Goal: Task Accomplishment & Management: Complete application form

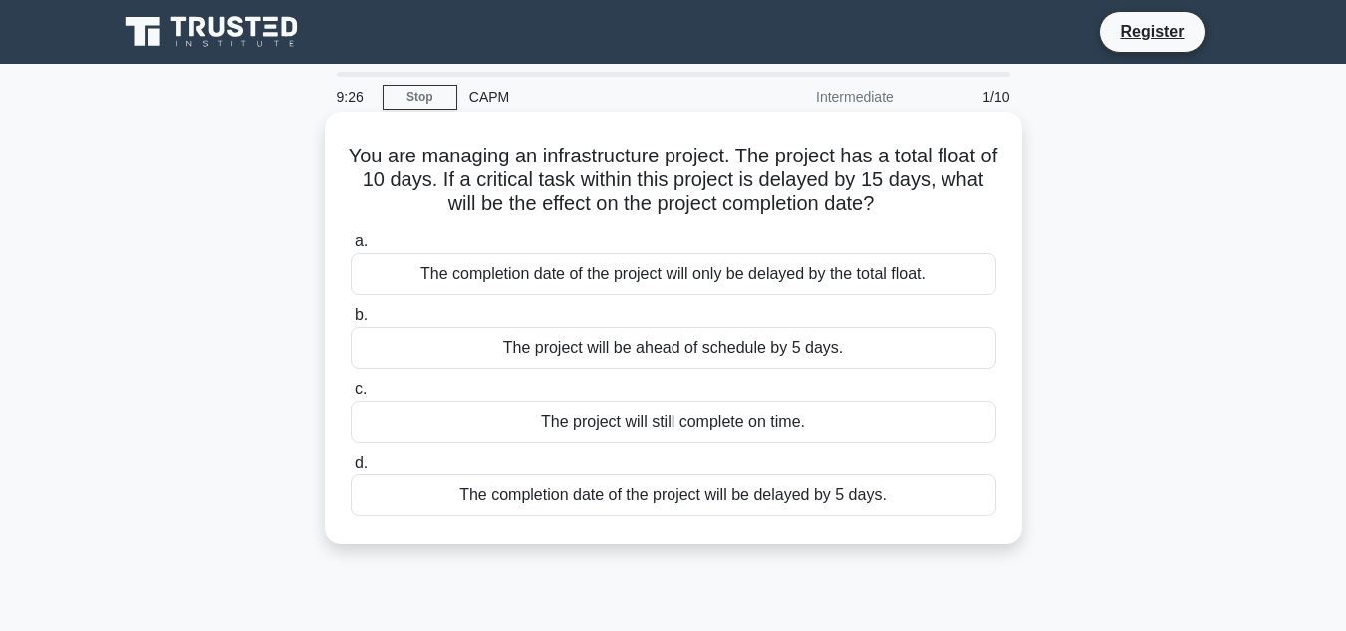
click at [629, 343] on div "The project will be ahead of schedule by 5 days." at bounding box center [674, 348] width 646 height 42
click at [351, 322] on input "b. The project will be ahead of schedule by 5 days." at bounding box center [351, 315] width 0 height 13
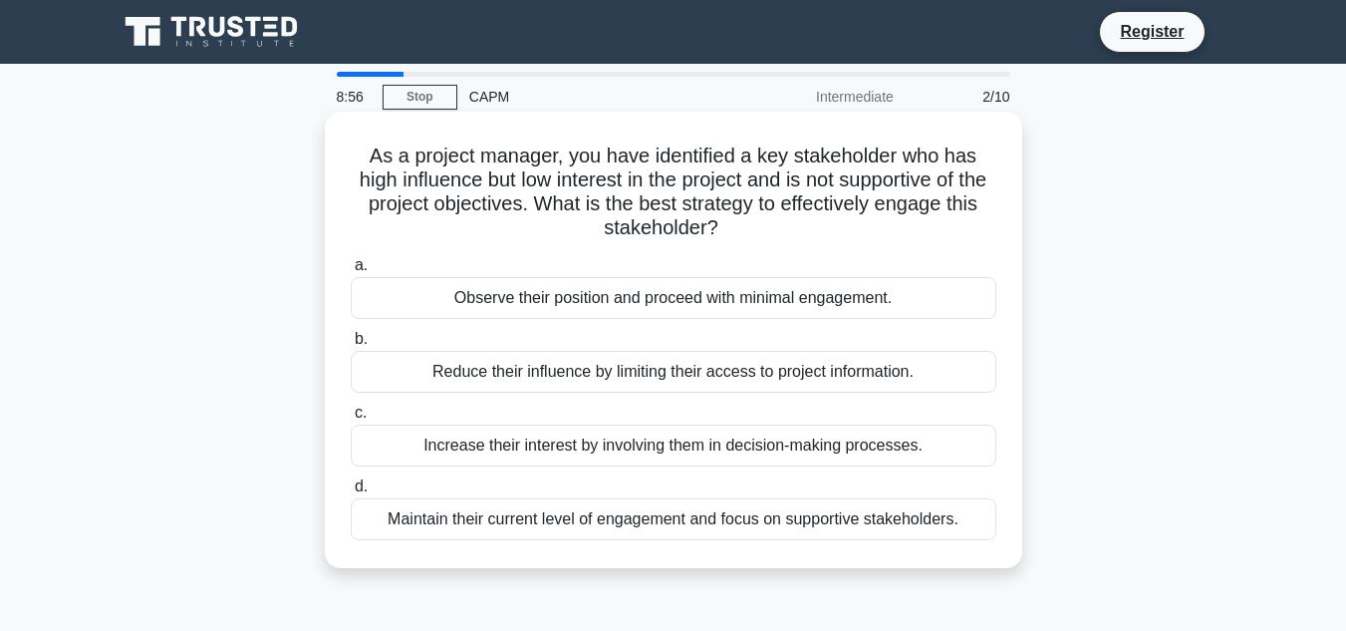
click at [628, 439] on div "Increase their interest by involving them in decision-making processes." at bounding box center [674, 445] width 646 height 42
click at [351, 419] on input "c. Increase their interest by involving them in decision-making processes." at bounding box center [351, 412] width 0 height 13
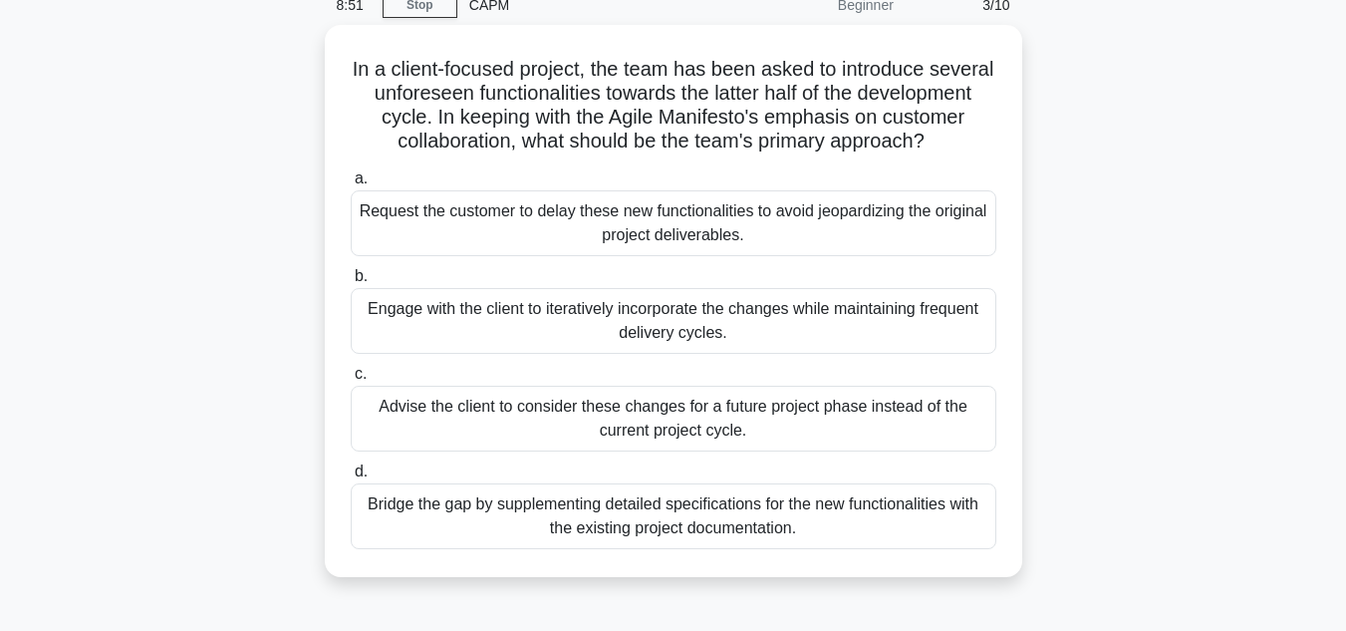
scroll to position [96, 0]
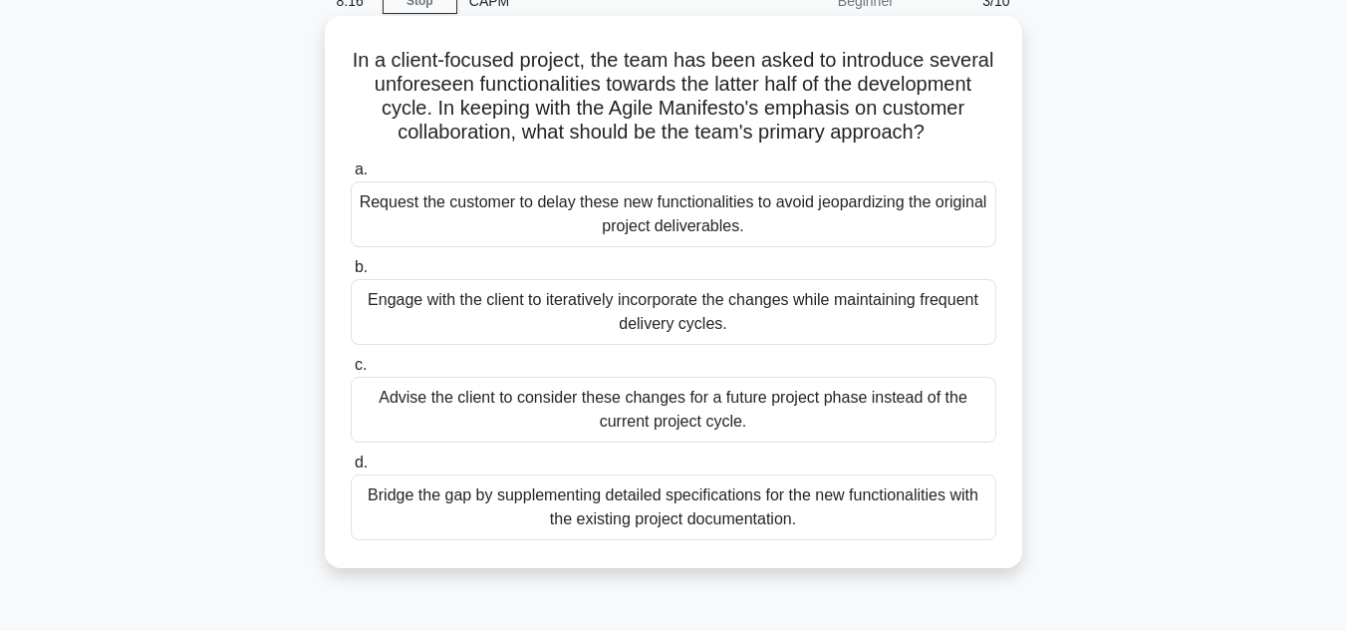
click at [872, 247] on div "Request the customer to delay these new functionalities to avoid jeopardizing t…" at bounding box center [674, 214] width 646 height 66
click at [351, 176] on input "a. Request the customer to delay these new functionalities to avoid jeopardizin…" at bounding box center [351, 169] width 0 height 13
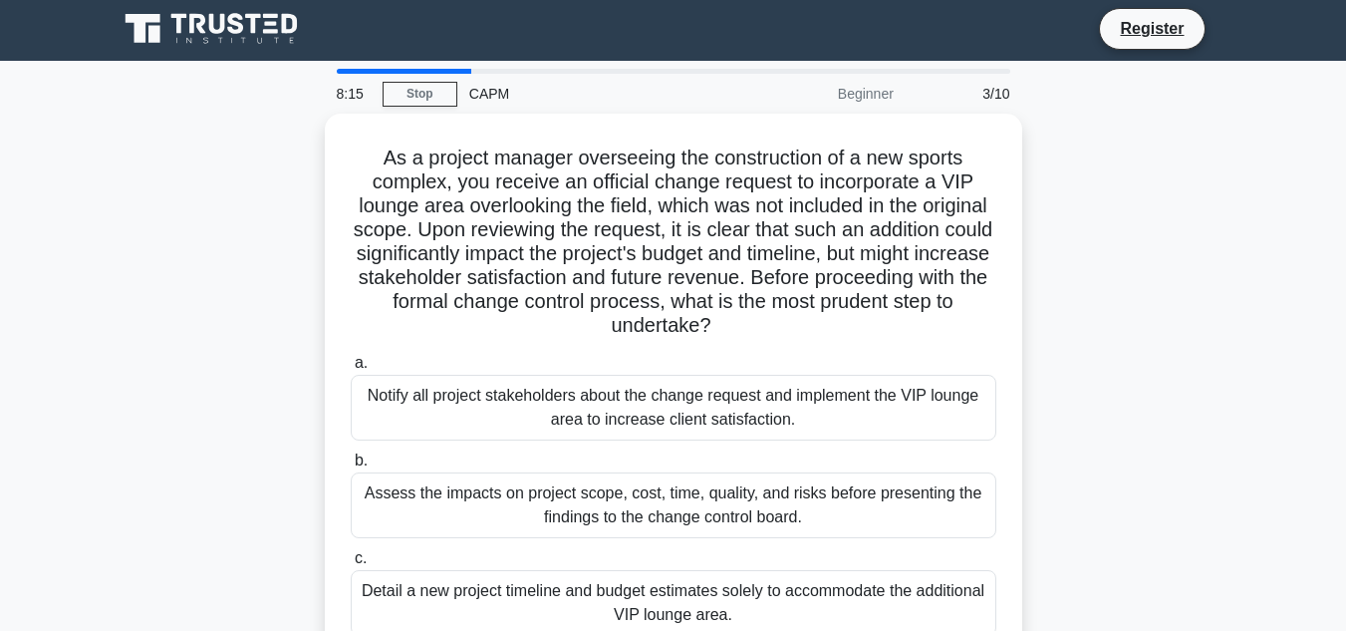
scroll to position [0, 0]
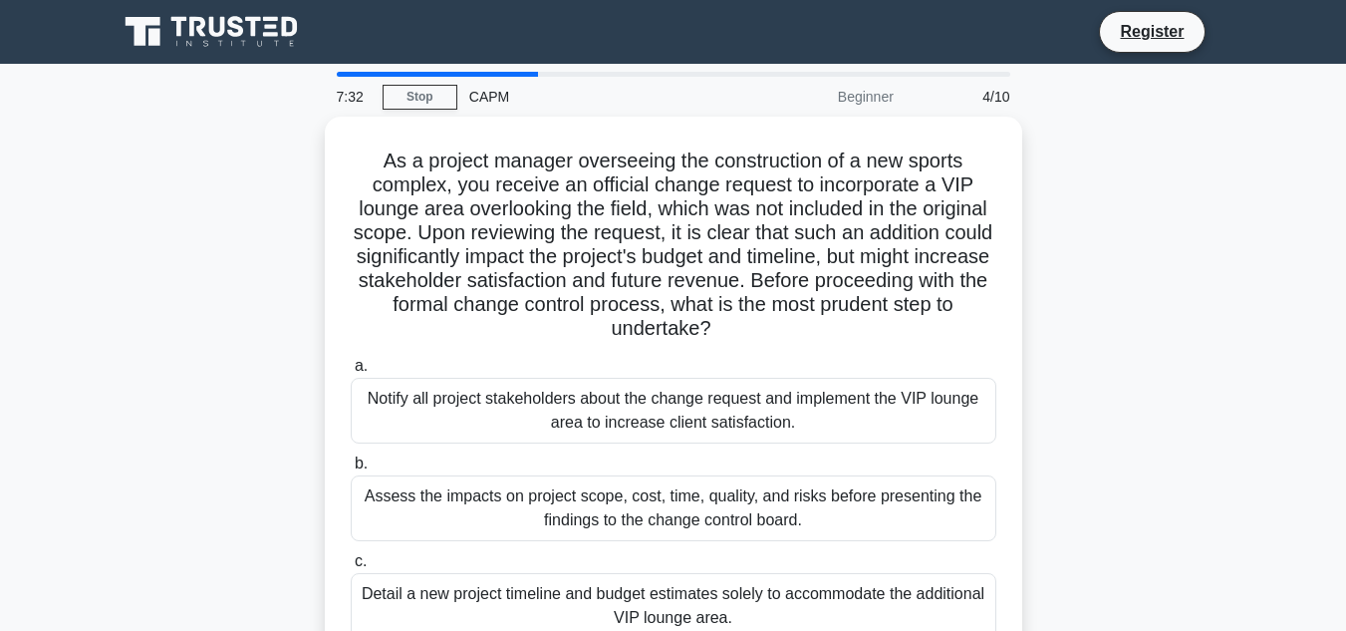
drag, startPoint x: 1096, startPoint y: 249, endPoint x: 1255, endPoint y: 253, distance: 159.5
click at [1255, 253] on main "7:32 Stop CAPM Beginner 4/10 As a project manager overseeing the construction o…" at bounding box center [673, 570] width 1346 height 1012
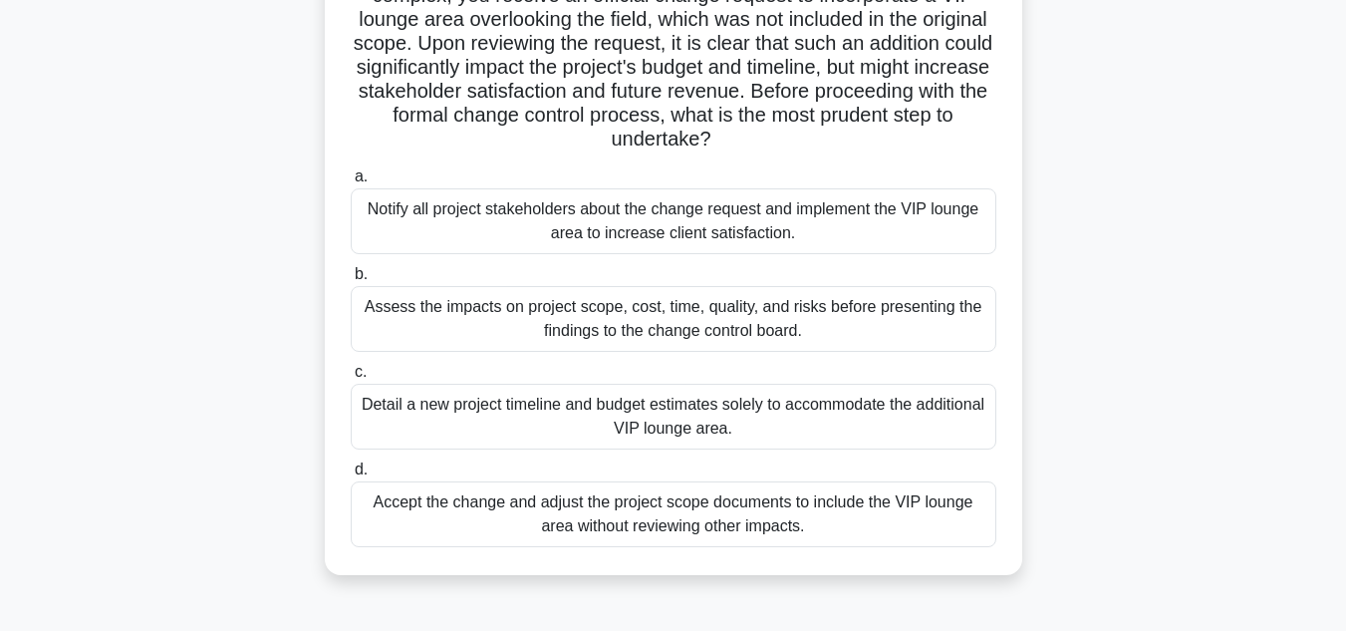
scroll to position [191, 0]
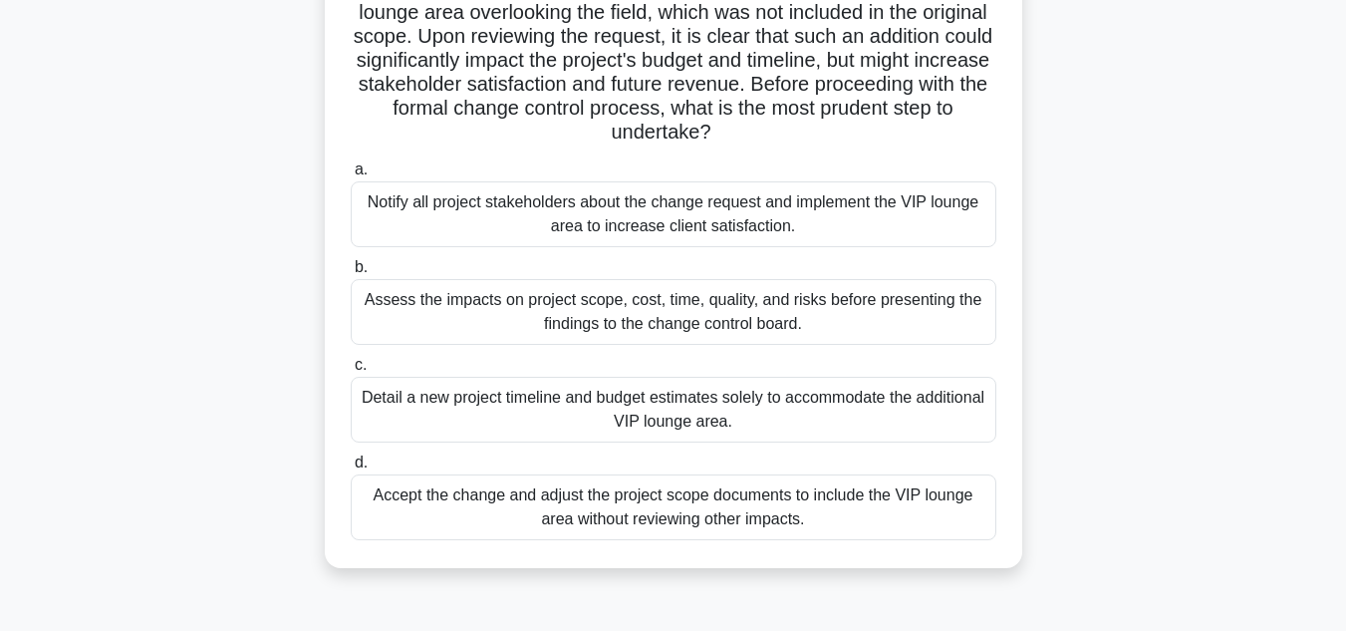
click at [657, 213] on div "Notify all project stakeholders about the change request and implement the VIP …" at bounding box center [674, 214] width 646 height 66
click at [351, 176] on input "a. Notify all project stakeholders about the change request and implement the V…" at bounding box center [351, 169] width 0 height 13
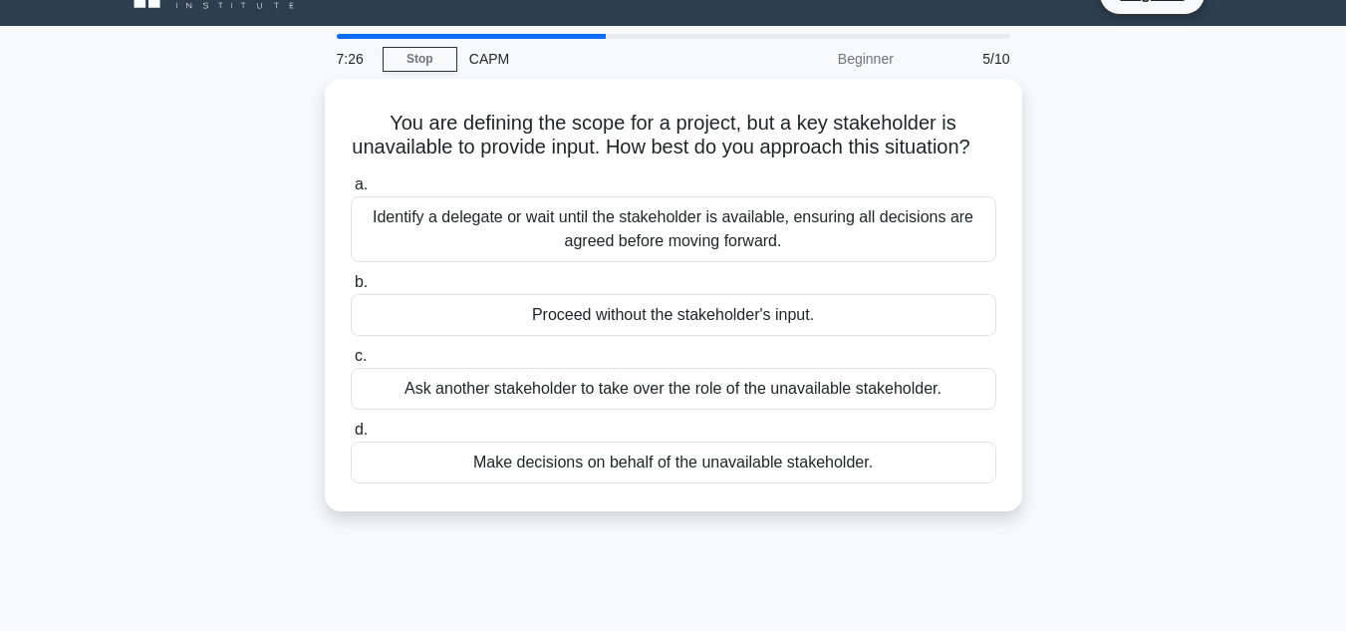
scroll to position [0, 0]
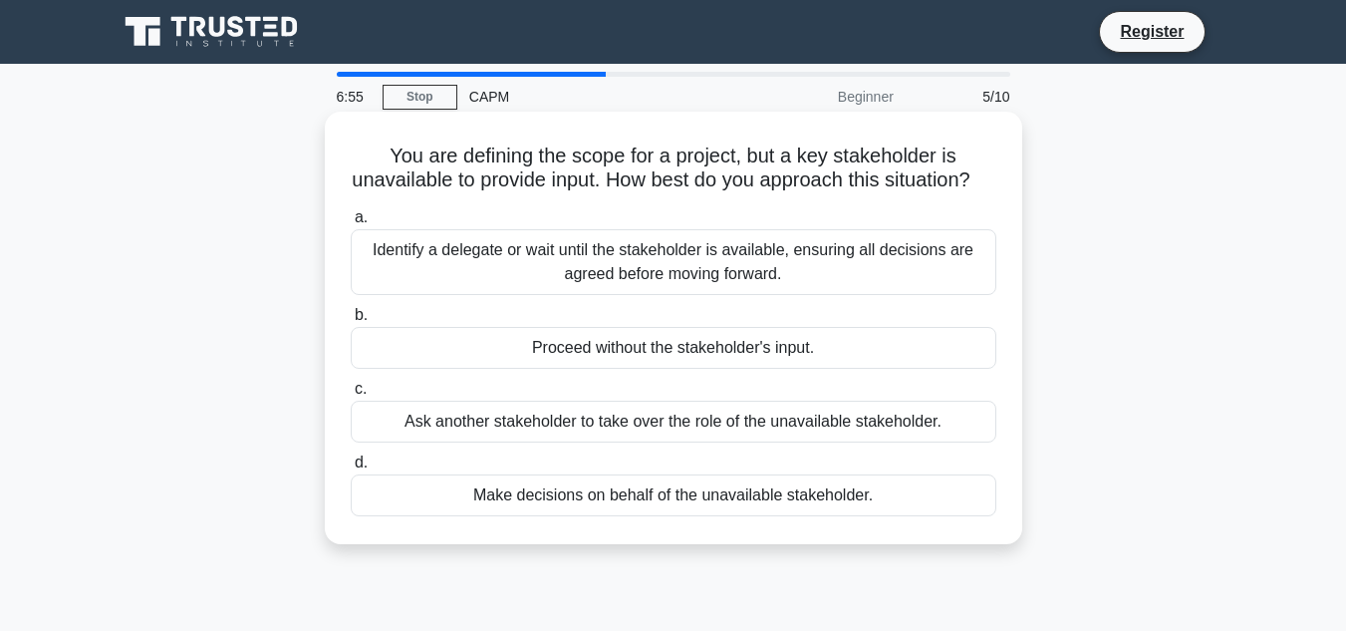
click at [837, 294] on div "Identify a delegate or wait until the stakeholder is available, ensuring all de…" at bounding box center [674, 262] width 646 height 66
click at [351, 224] on input "a. Identify a delegate or wait until the stakeholder is available, ensuring all…" at bounding box center [351, 217] width 0 height 13
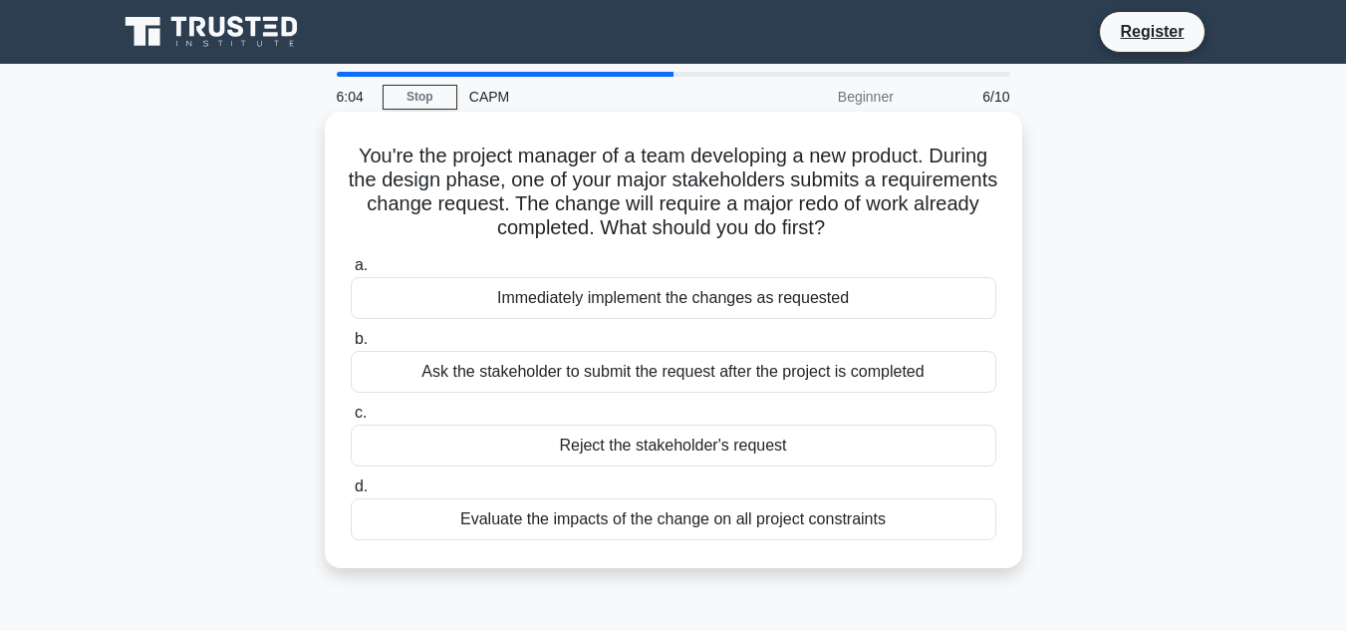
click at [935, 523] on div "Evaluate the impacts of the change on all project constraints" at bounding box center [674, 519] width 646 height 42
click at [351, 493] on input "d. Evaluate the impacts of the change on all project constraints" at bounding box center [351, 486] width 0 height 13
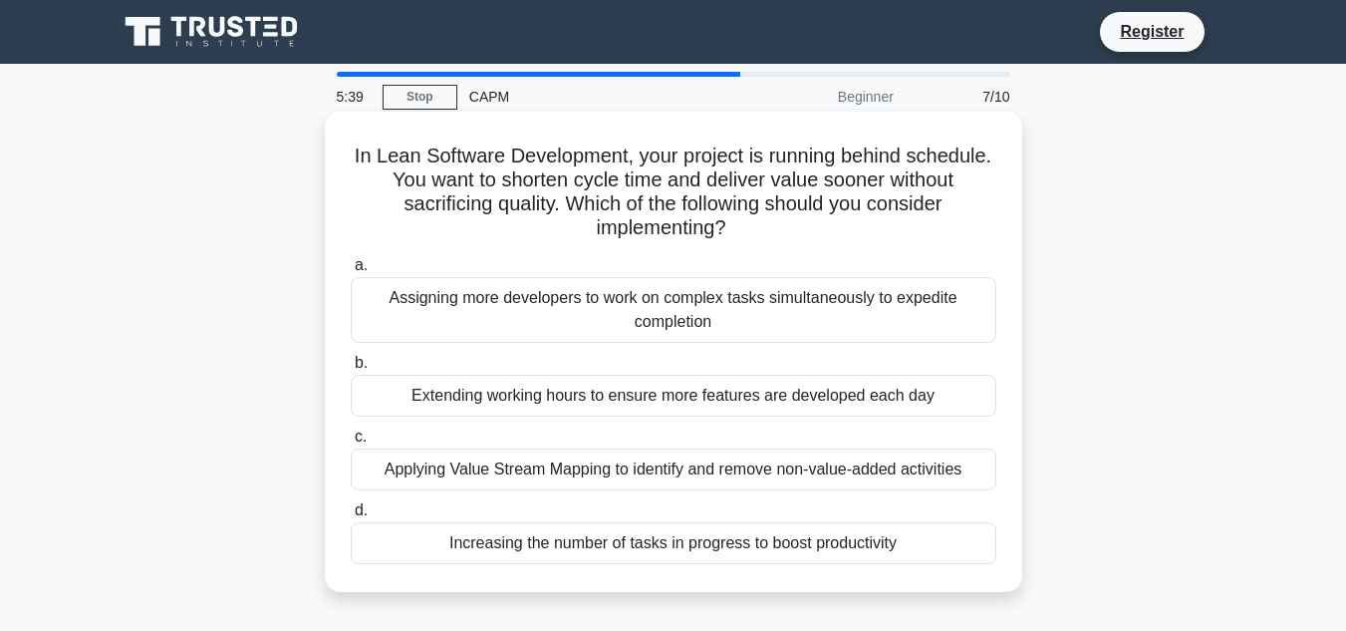
click at [866, 461] on div "Applying Value Stream Mapping to identify and remove non-value-added activities" at bounding box center [674, 469] width 646 height 42
click at [351, 443] on input "c. Applying Value Stream Mapping to identify and remove non-value-added activit…" at bounding box center [351, 436] width 0 height 13
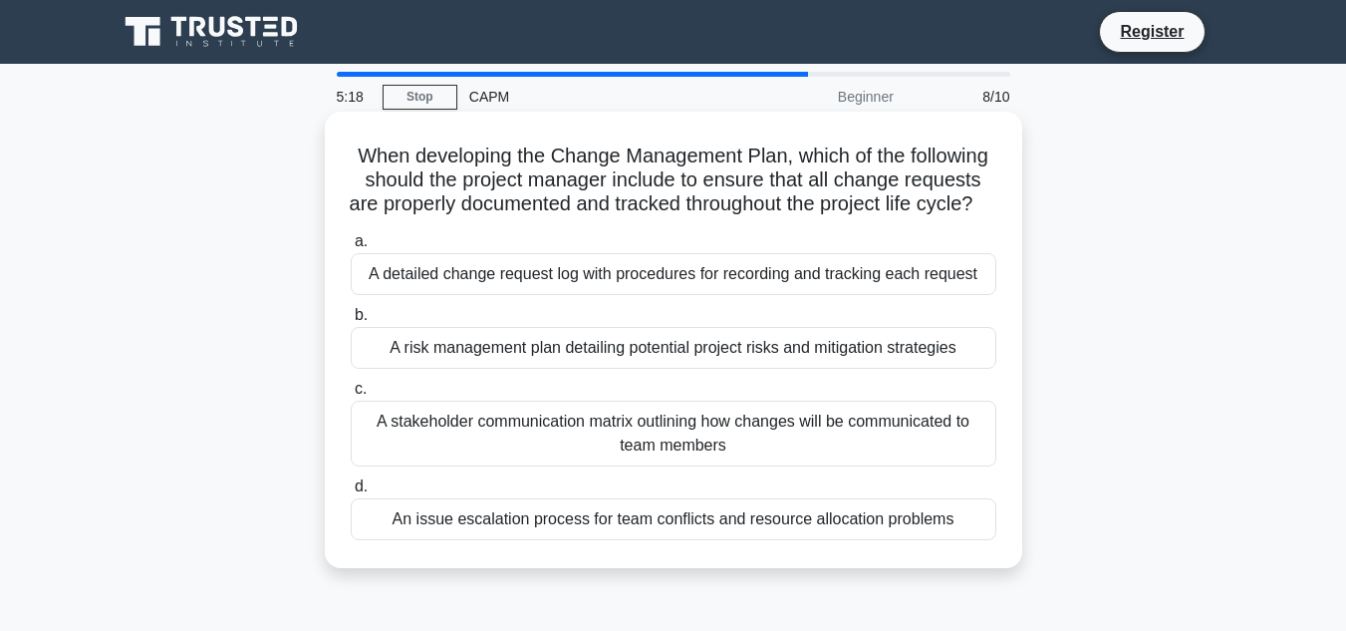
click at [736, 295] on div "A detailed change request log with procedures for recording and tracking each r…" at bounding box center [674, 274] width 646 height 42
click at [351, 248] on input "a. A detailed change request log with procedures for recording and tracking eac…" at bounding box center [351, 241] width 0 height 13
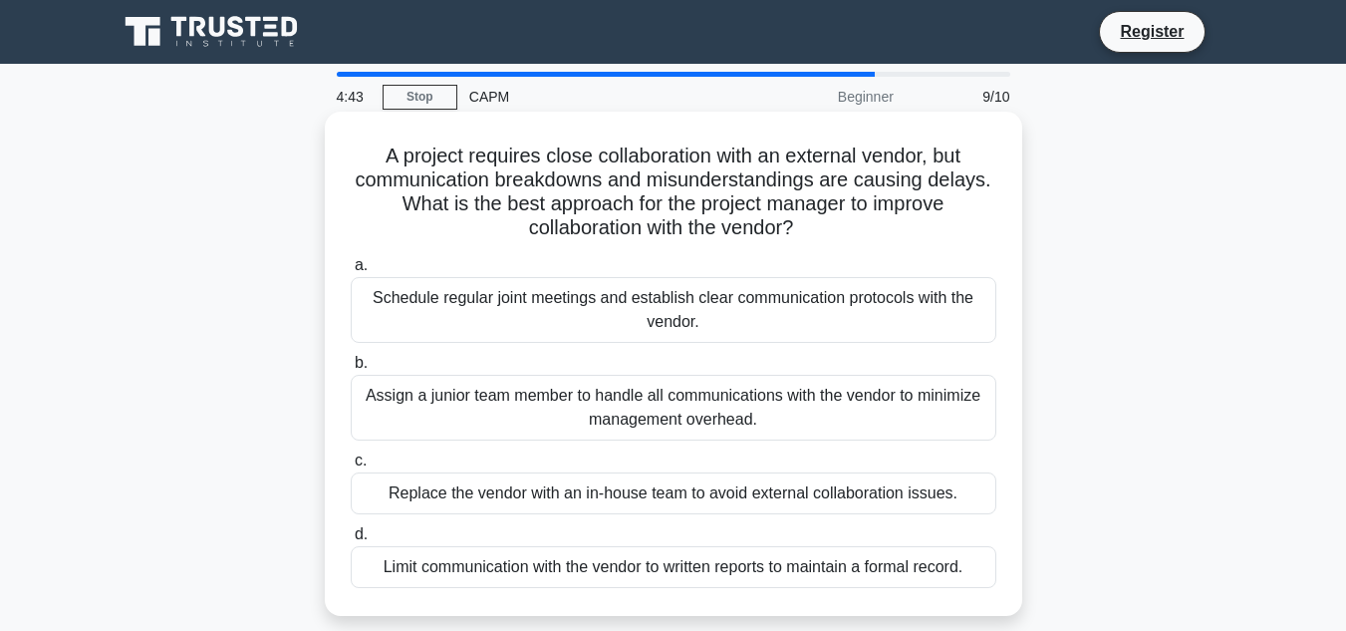
click at [880, 407] on div "Assign a junior team member to handle all communications with the vendor to min…" at bounding box center [674, 408] width 646 height 66
click at [351, 370] on input "b. Assign a junior team member to handle all communications with the vendor to …" at bounding box center [351, 363] width 0 height 13
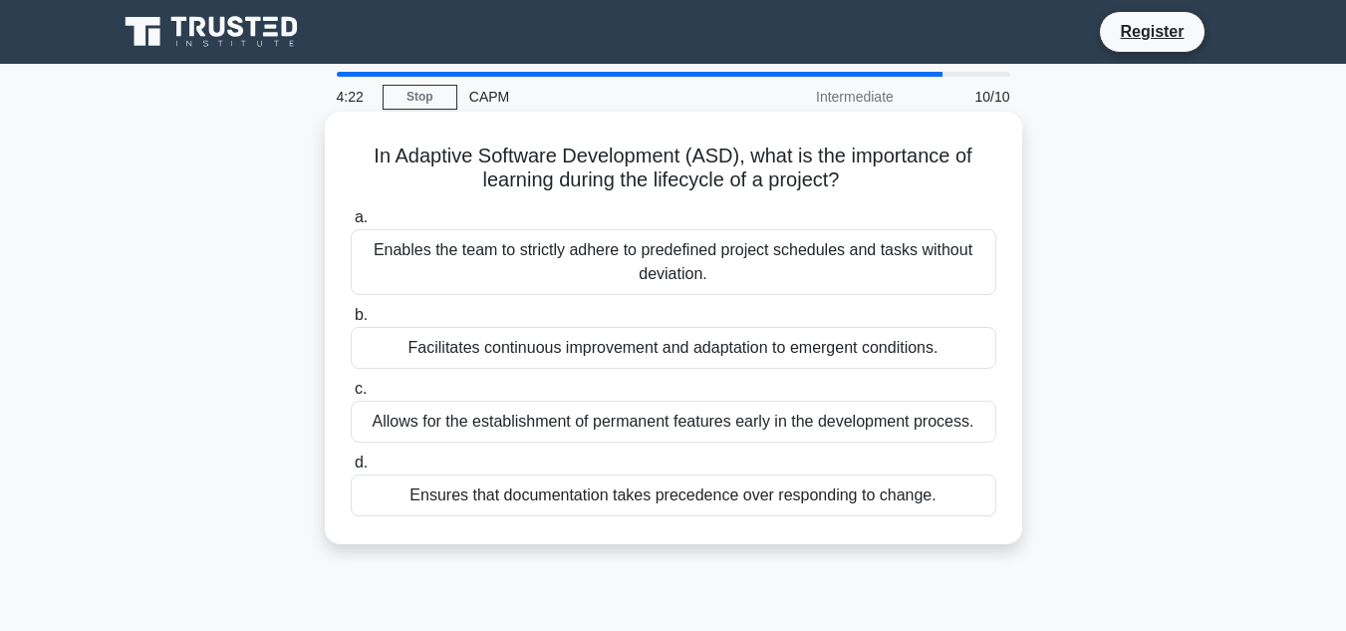
click at [867, 343] on div "Facilitates continuous improvement and adaptation to emergent conditions." at bounding box center [674, 348] width 646 height 42
click at [351, 322] on input "b. Facilitates continuous improvement and adaptation to emergent conditions." at bounding box center [351, 315] width 0 height 13
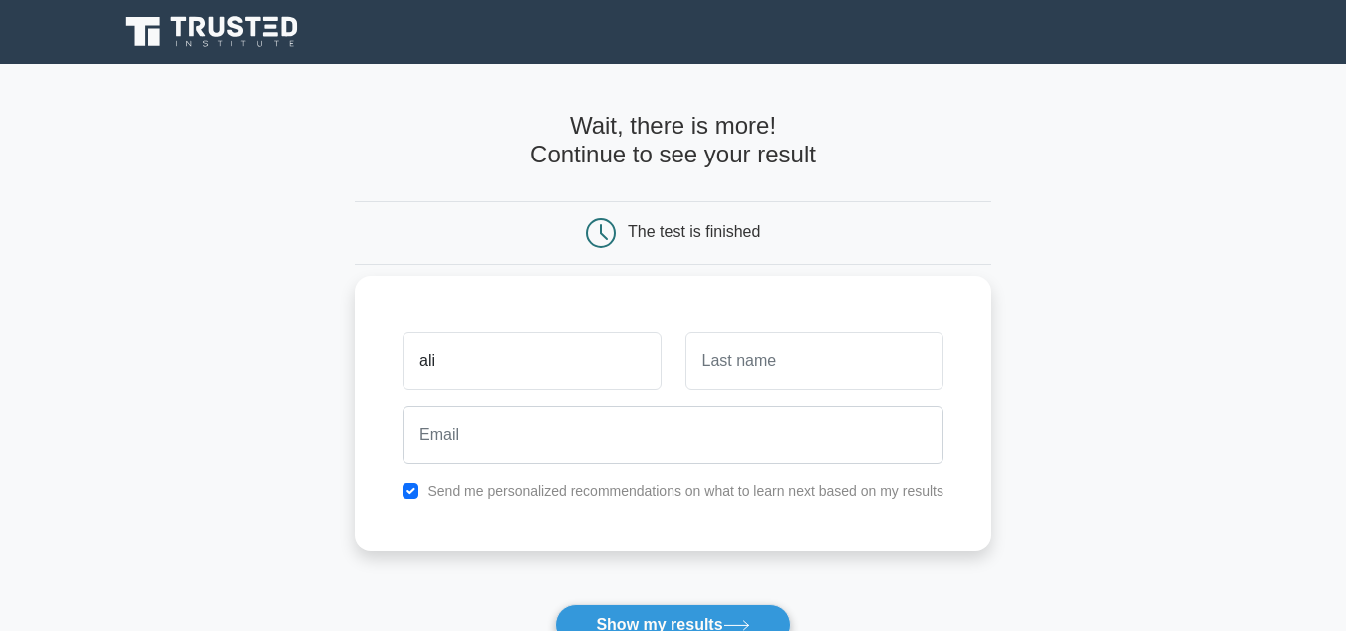
type input "ali"
click at [769, 362] on input "text" at bounding box center [814, 361] width 258 height 58
type input "khan"
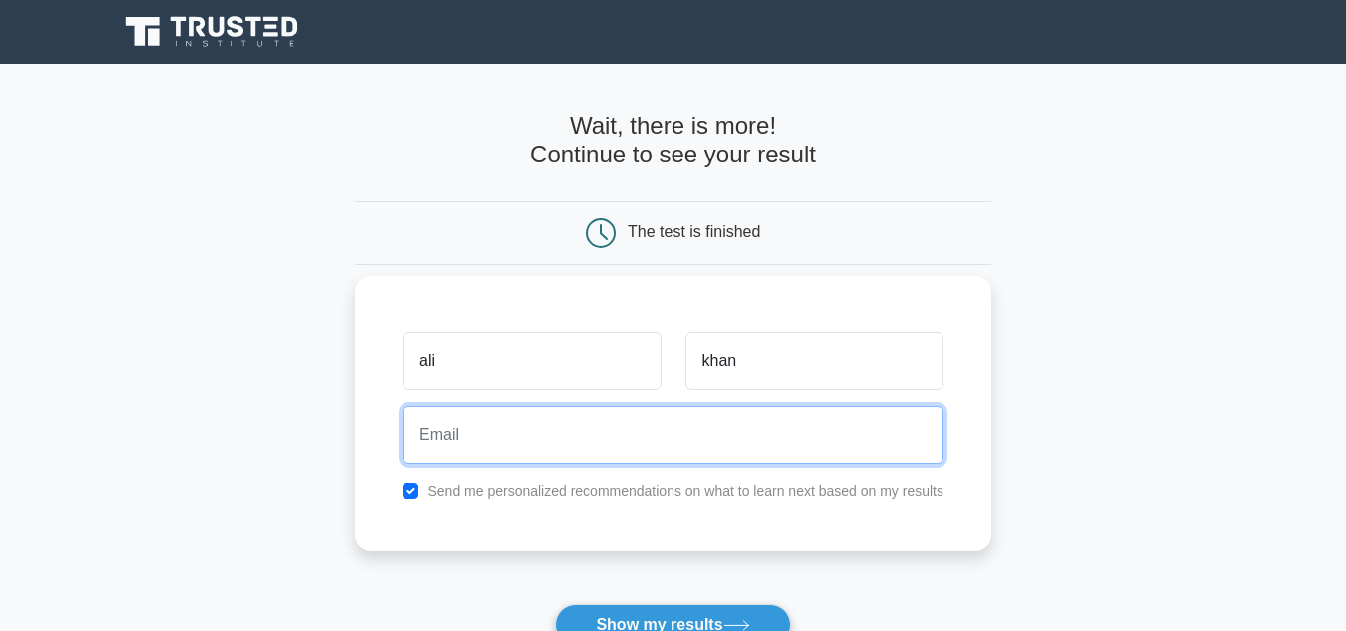
click at [625, 426] on input "email" at bounding box center [673, 434] width 541 height 58
type input "tcs146652@gmail.com"
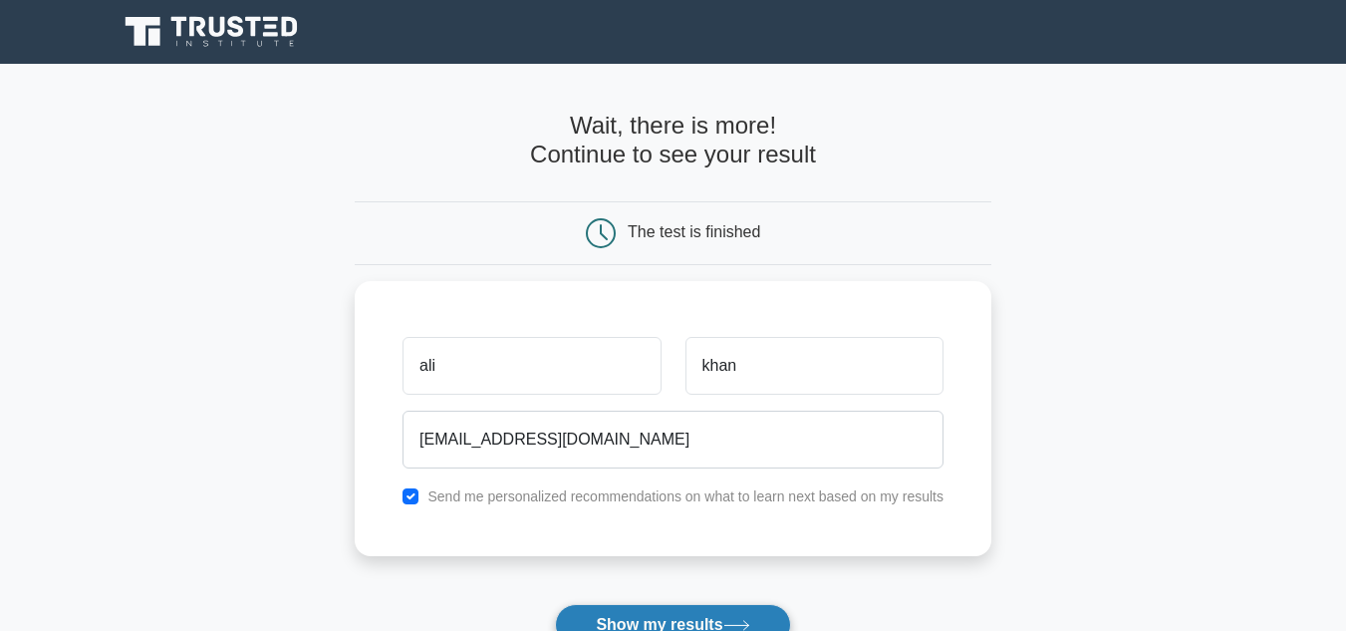
click at [757, 623] on button "Show my results" at bounding box center [672, 625] width 235 height 42
